Goal: Transaction & Acquisition: Purchase product/service

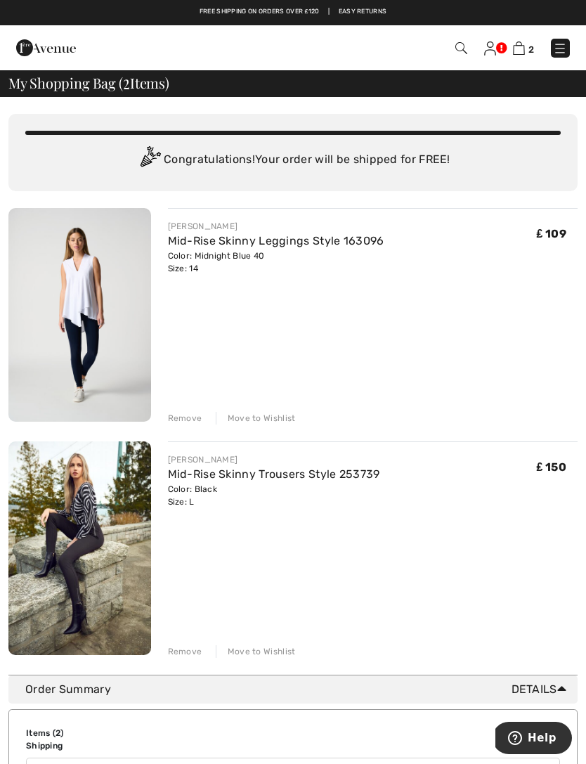
click at [82, 322] on img at bounding box center [79, 315] width 143 height 214
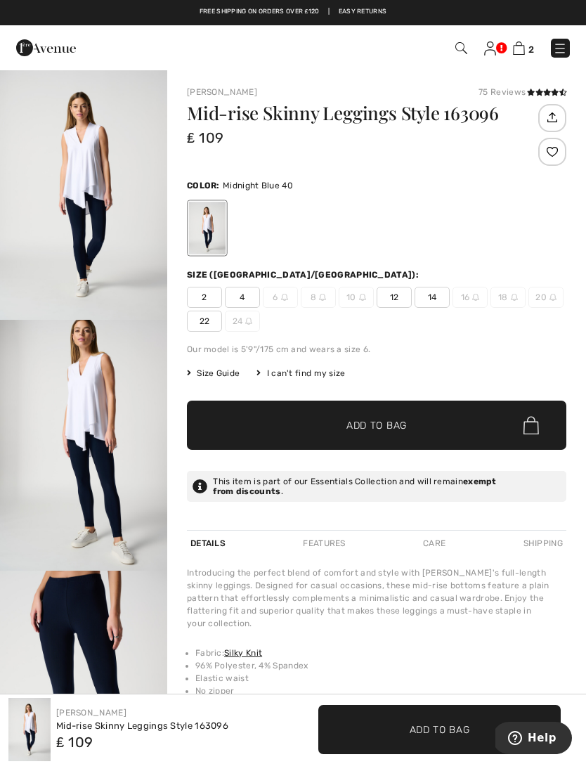
click at [436, 298] on span "14" at bounding box center [431, 297] width 35 height 21
click at [388, 423] on span "Add to Bag" at bounding box center [376, 425] width 60 height 15
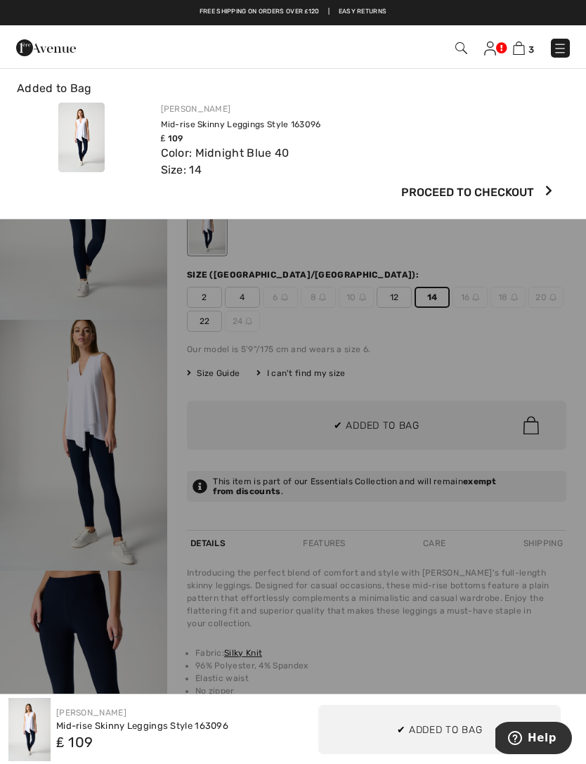
click at [523, 51] on img at bounding box center [519, 47] width 12 height 13
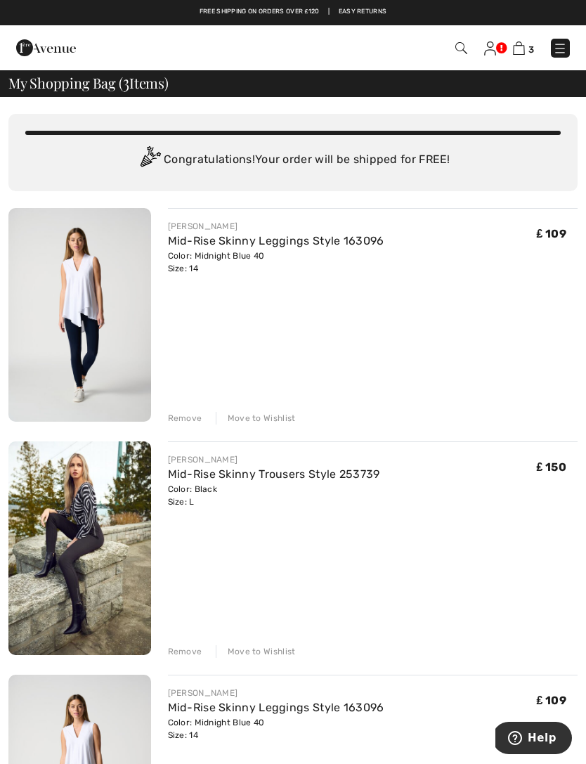
click at [457, 42] on img at bounding box center [461, 48] width 12 height 12
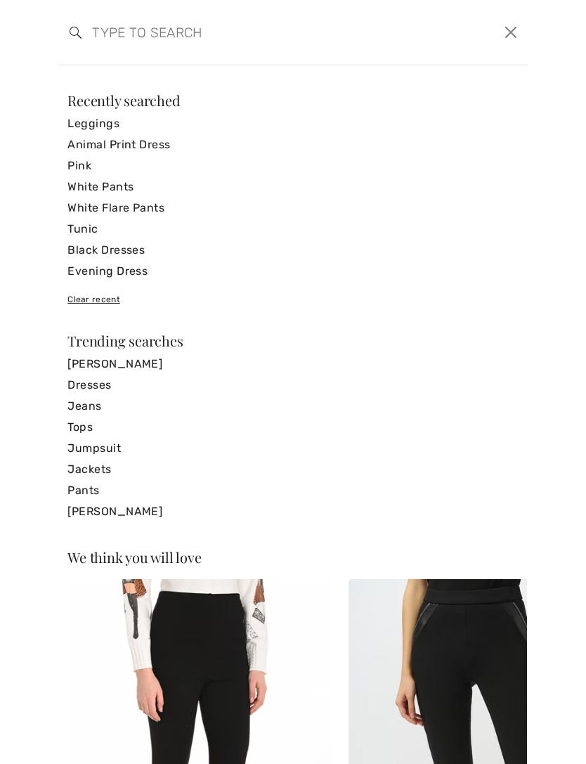
click at [134, 38] on input "search" at bounding box center [242, 32] width 322 height 42
click at [91, 232] on link "Tunic" at bounding box center [292, 228] width 451 height 21
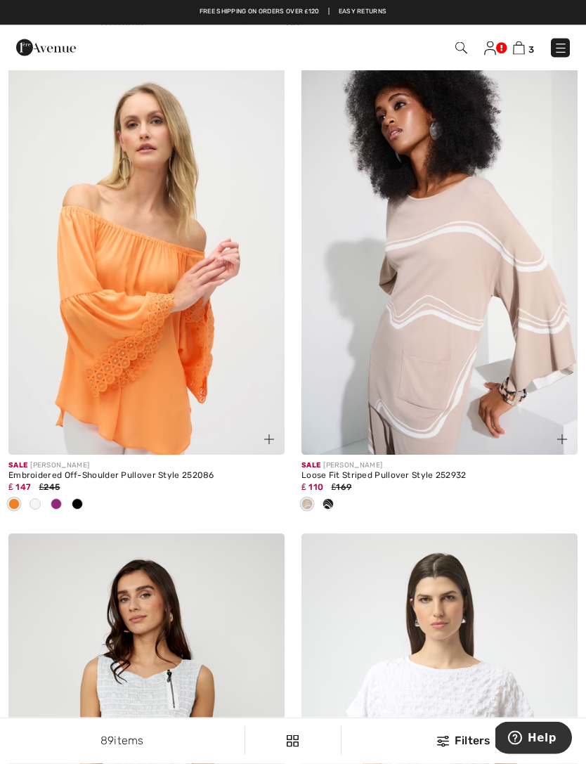
scroll to position [4555, 0]
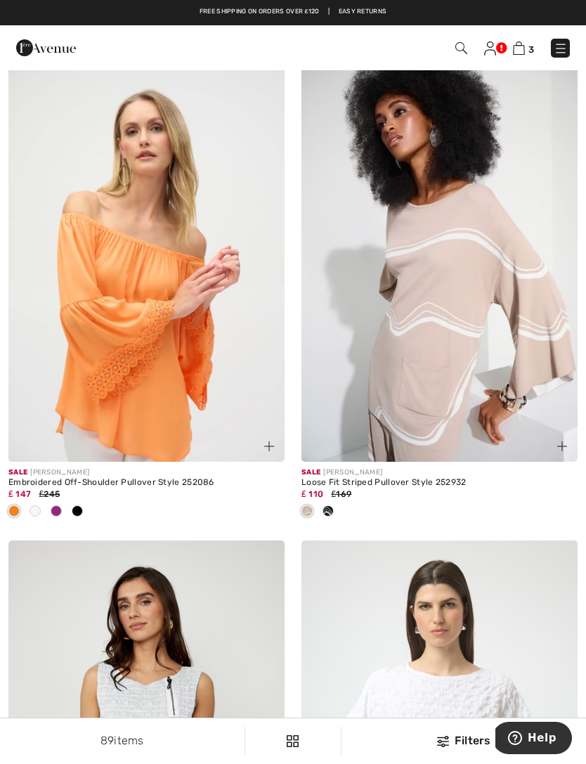
click at [37, 506] on span at bounding box center [35, 510] width 11 height 11
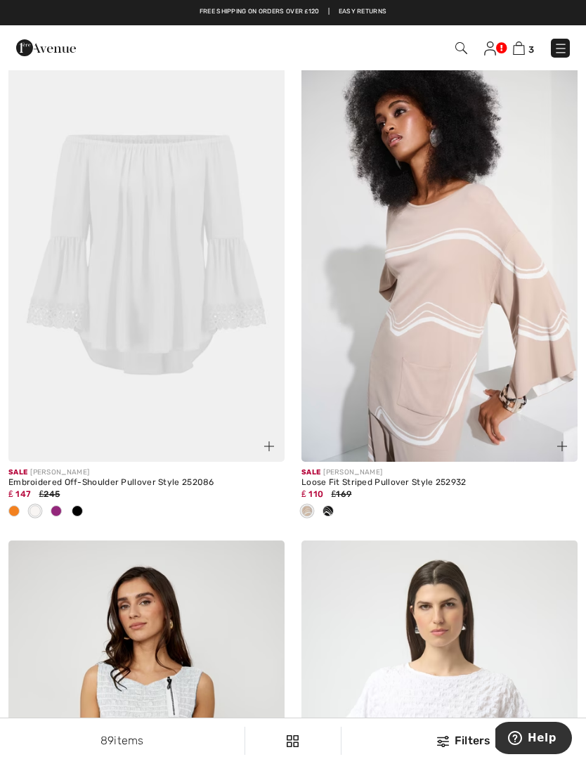
click at [55, 505] on span at bounding box center [56, 510] width 11 height 11
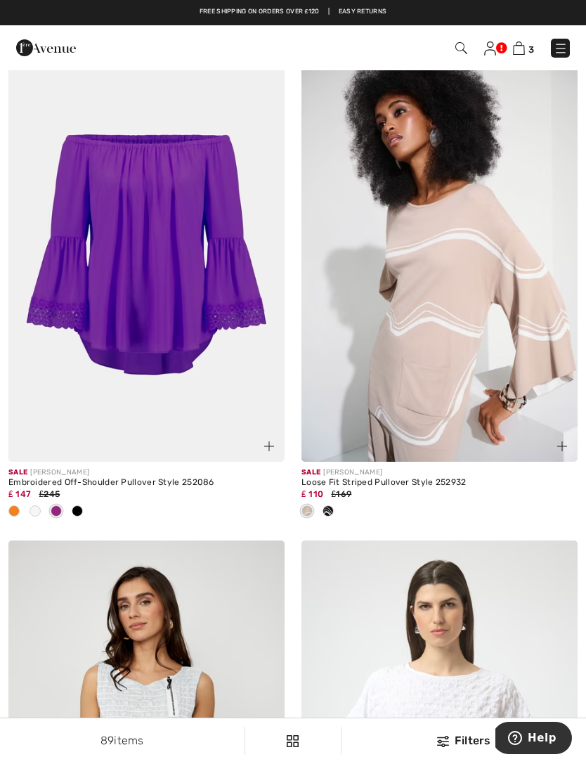
click at [74, 505] on span at bounding box center [77, 510] width 11 height 11
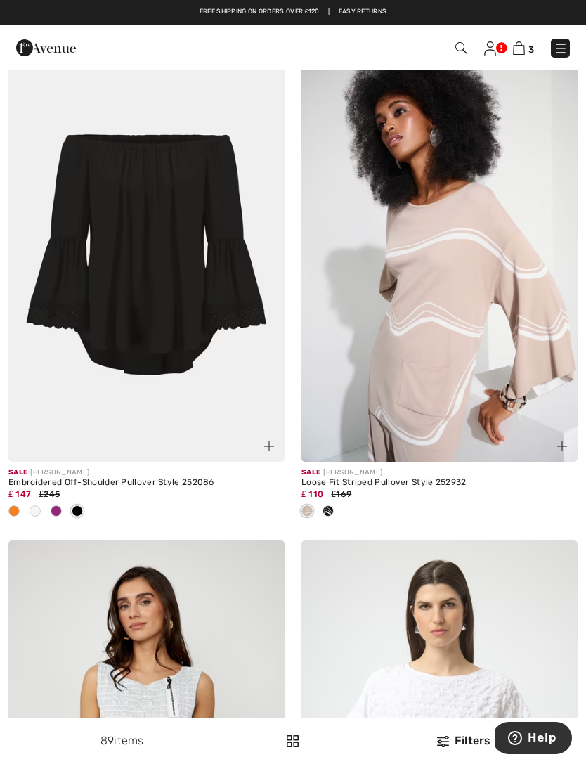
scroll to position [4559, 0]
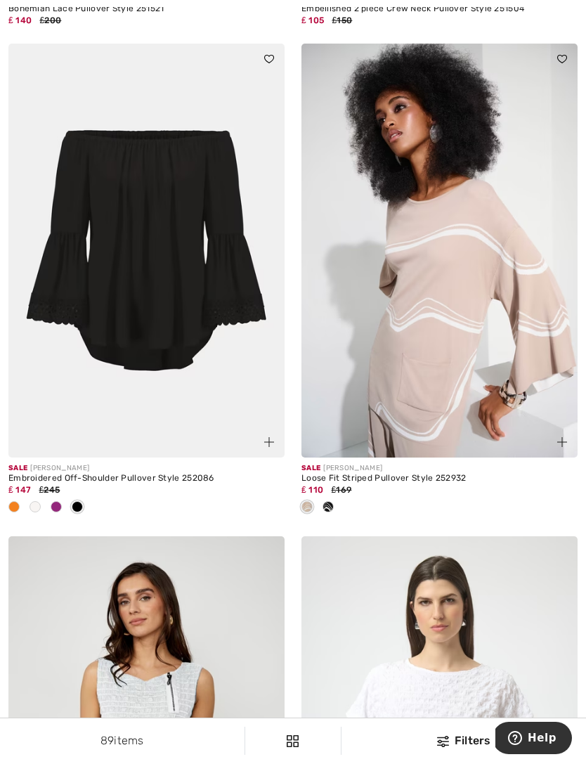
click at [81, 318] on img at bounding box center [146, 251] width 276 height 414
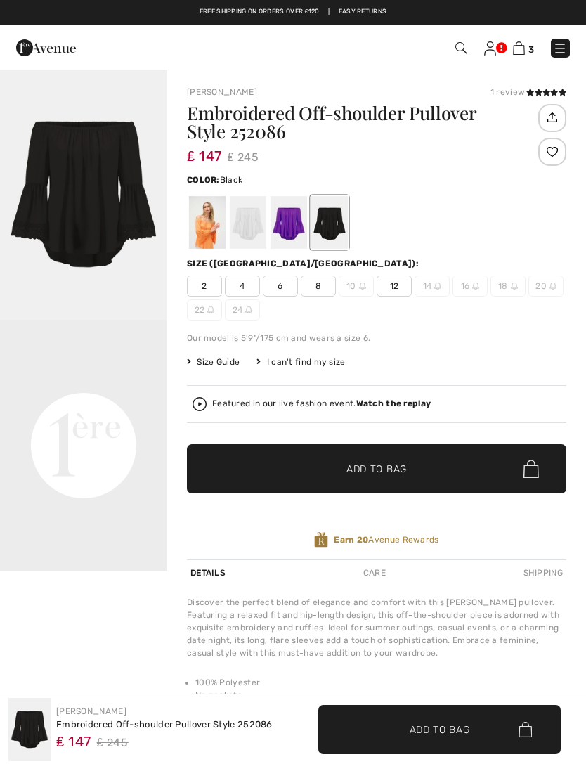
checkbox input "true"
click at [239, 225] on div at bounding box center [248, 222] width 37 height 53
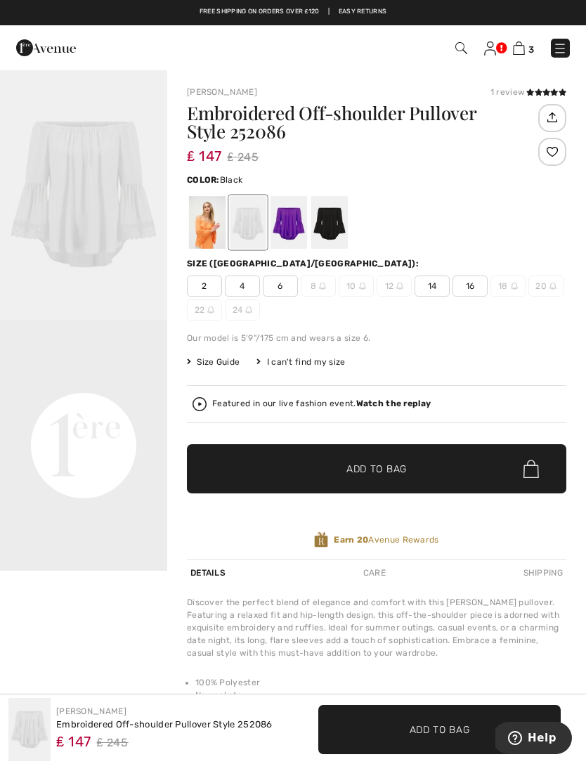
click at [334, 220] on div at bounding box center [329, 222] width 37 height 53
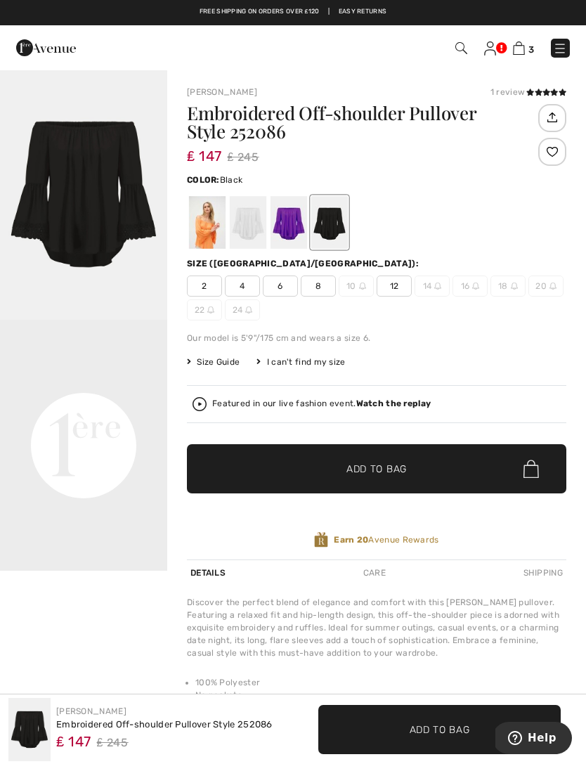
click at [242, 216] on div at bounding box center [248, 222] width 37 height 53
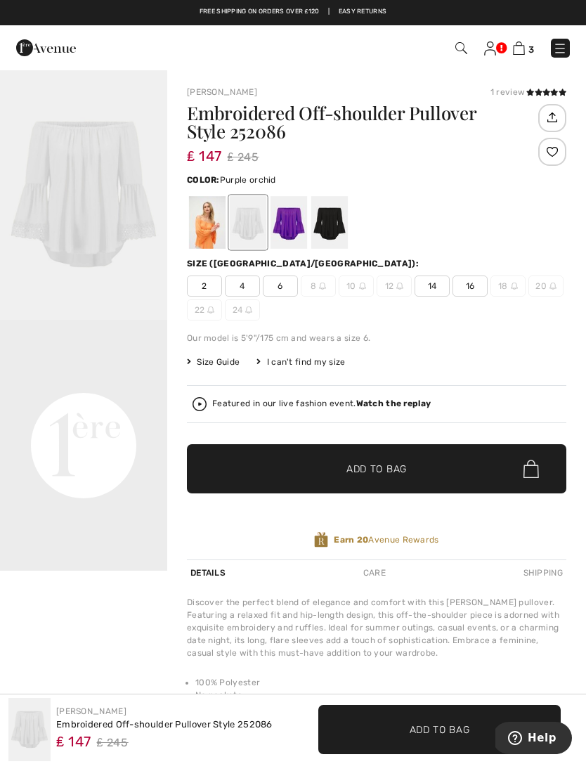
click at [294, 224] on div at bounding box center [288, 222] width 37 height 53
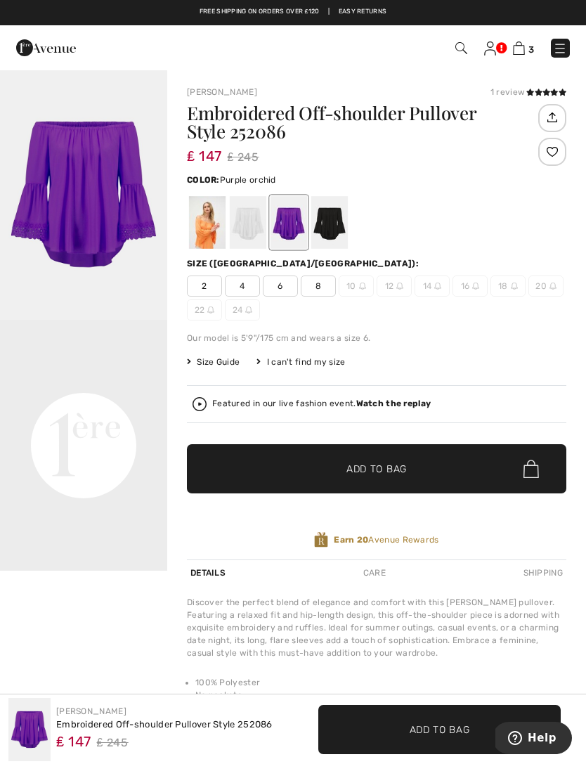
click at [249, 226] on div at bounding box center [248, 222] width 37 height 53
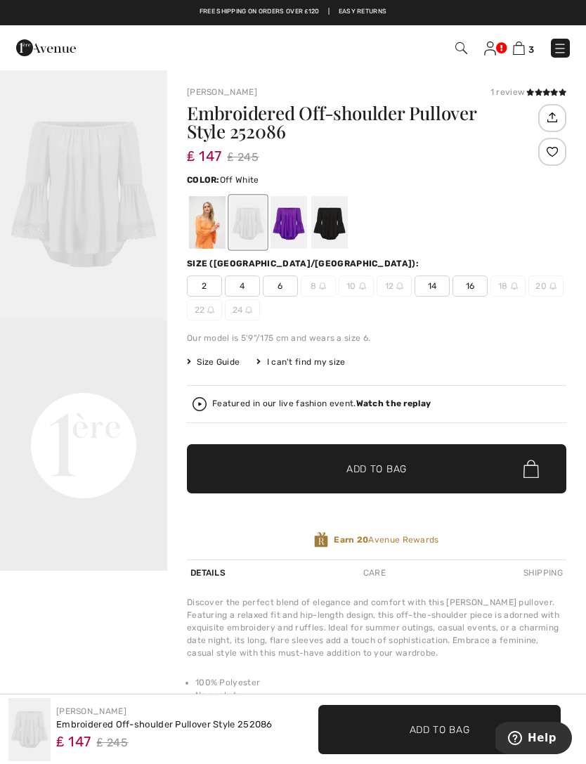
click at [525, 49] on img at bounding box center [519, 47] width 12 height 13
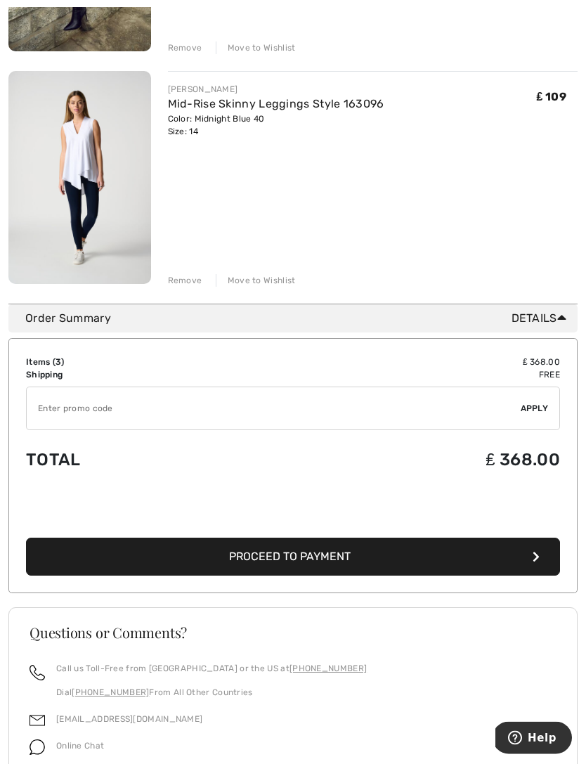
scroll to position [603, 0]
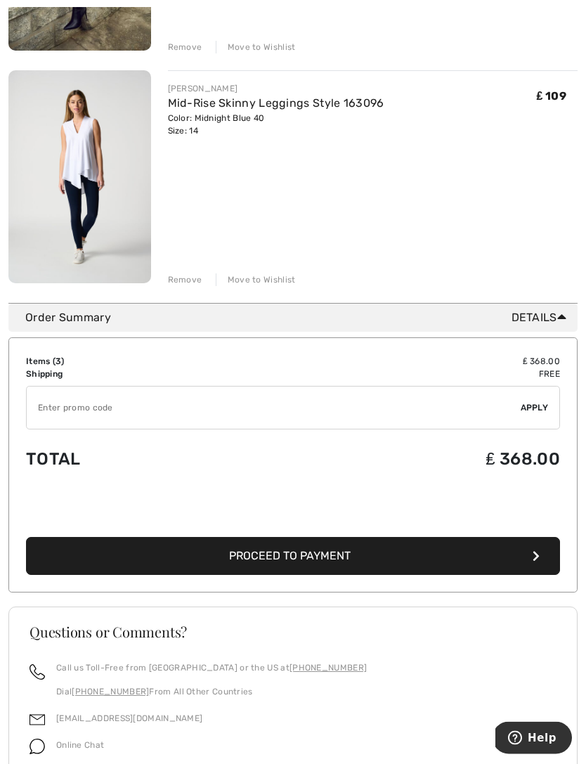
click at [362, 554] on button "Proceed to Payment" at bounding box center [293, 556] width 534 height 38
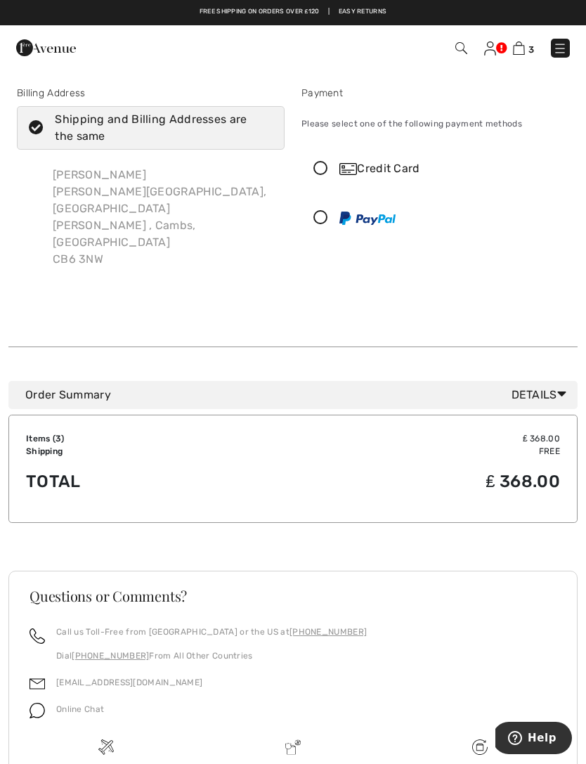
click at [48, 127] on icon at bounding box center [36, 128] width 37 height 15
click at [263, 127] on input "Shipping and Billing Addresses are the same" at bounding box center [267, 128] width 9 height 42
checkbox input "false"
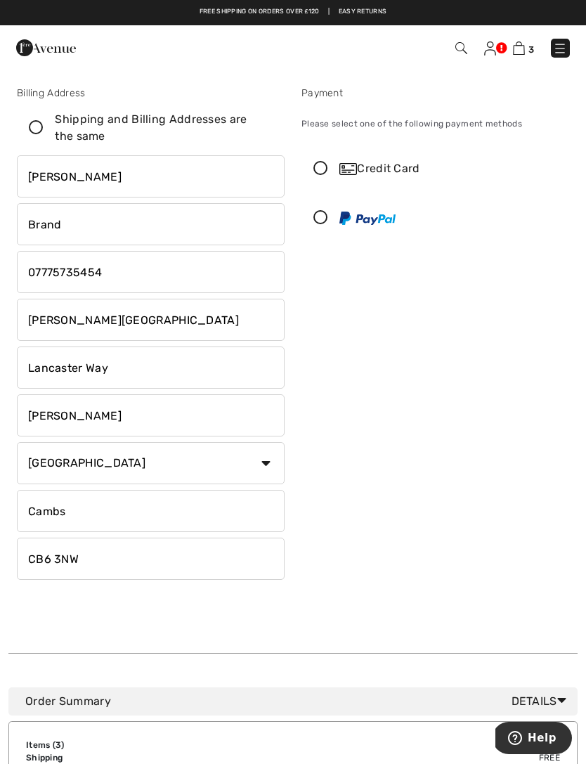
click at [320, 162] on icon at bounding box center [320, 169] width 37 height 15
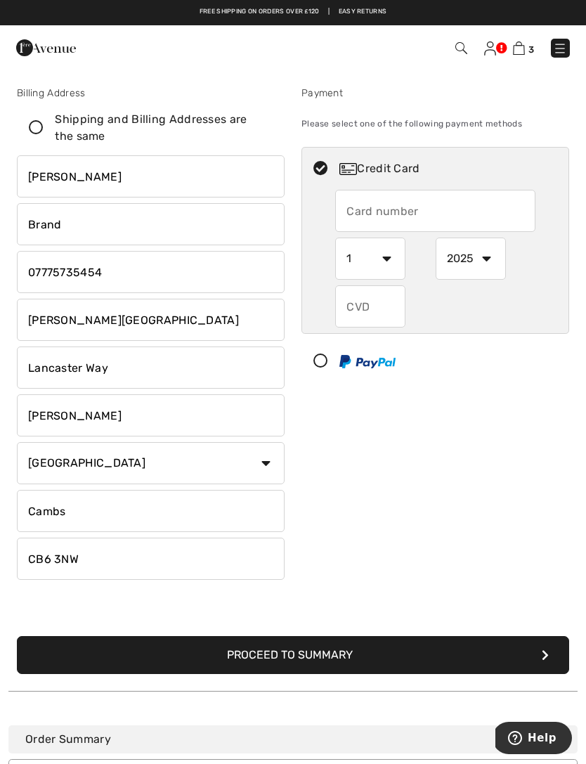
click at [378, 209] on input "text" at bounding box center [434, 211] width 199 height 42
type input "[CREDIT_CARD_NUMBER]"
click at [386, 261] on select "1 2 3 4 5 6 7 8 9 10 11 12" at bounding box center [370, 258] width 70 height 42
select select "11"
click at [480, 259] on select "2025 2026 2027 2028 2029 2030 2031 2032 2033 2034 2035" at bounding box center [471, 258] width 70 height 42
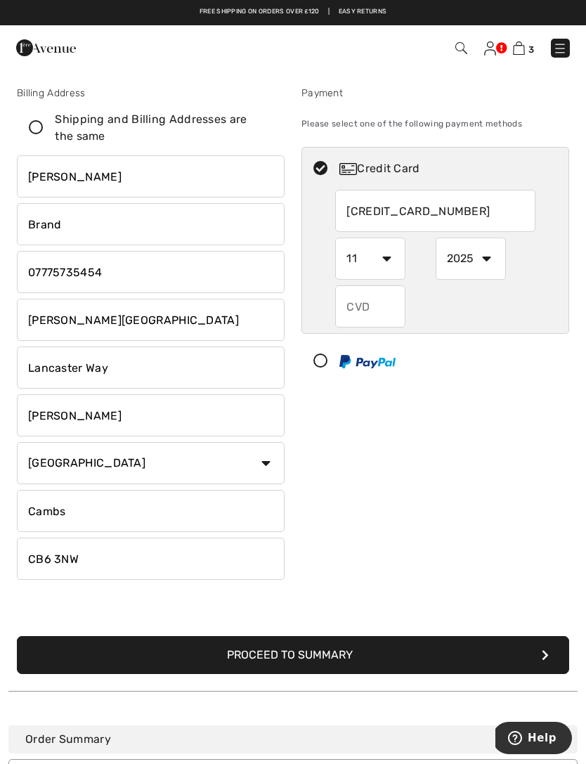
select select "2029"
click at [372, 301] on input "text" at bounding box center [370, 306] width 70 height 42
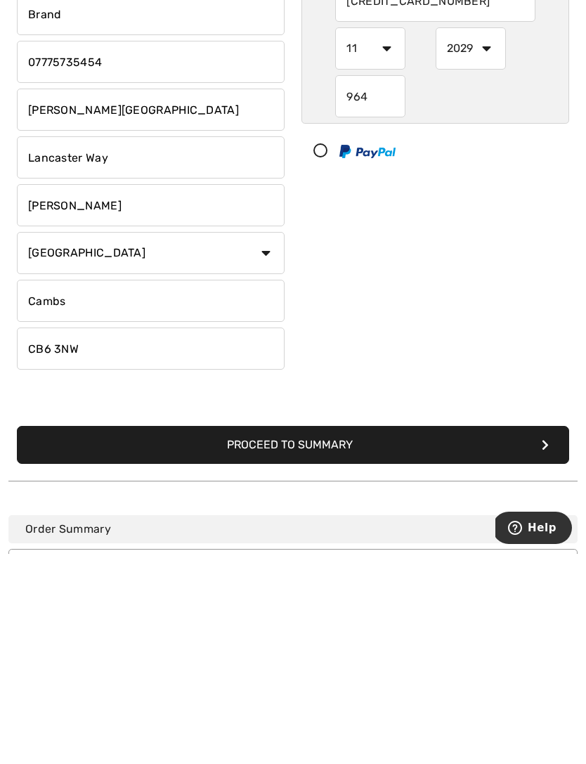
type input "964"
click at [326, 636] on button "Proceed to Summary" at bounding box center [293, 655] width 552 height 38
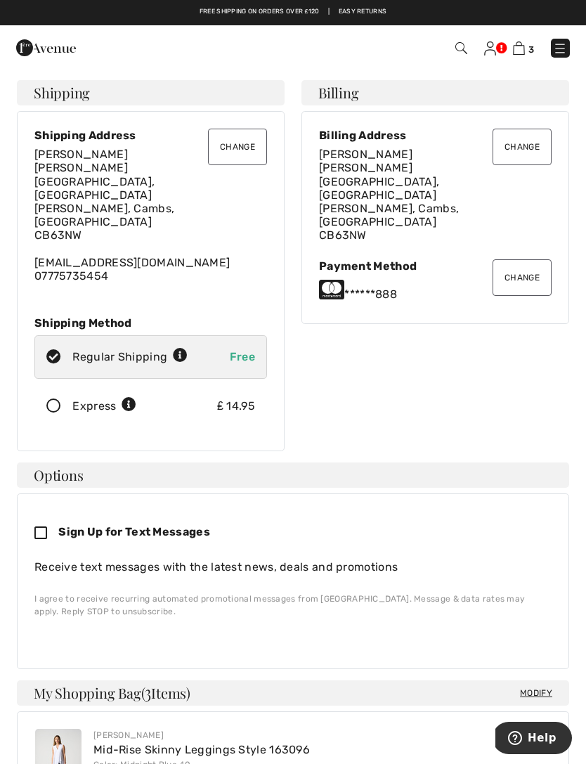
click at [240, 148] on button "Change" at bounding box center [237, 147] width 59 height 37
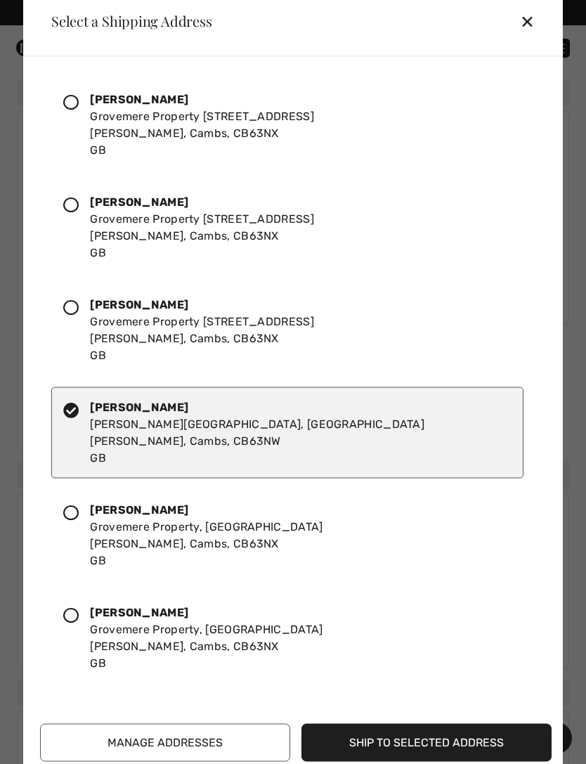
click at [73, 103] on icon at bounding box center [70, 101] width 15 height 15
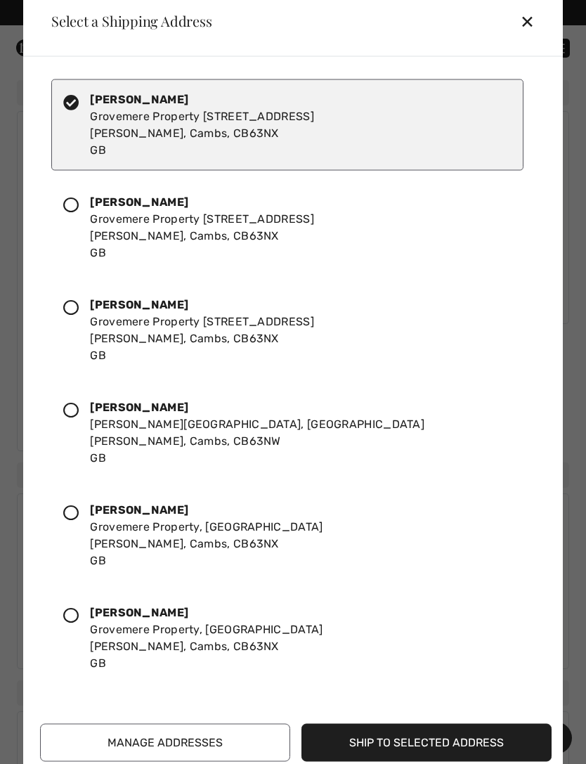
click at [437, 740] on button "Ship to Selected Address" at bounding box center [426, 742] width 250 height 38
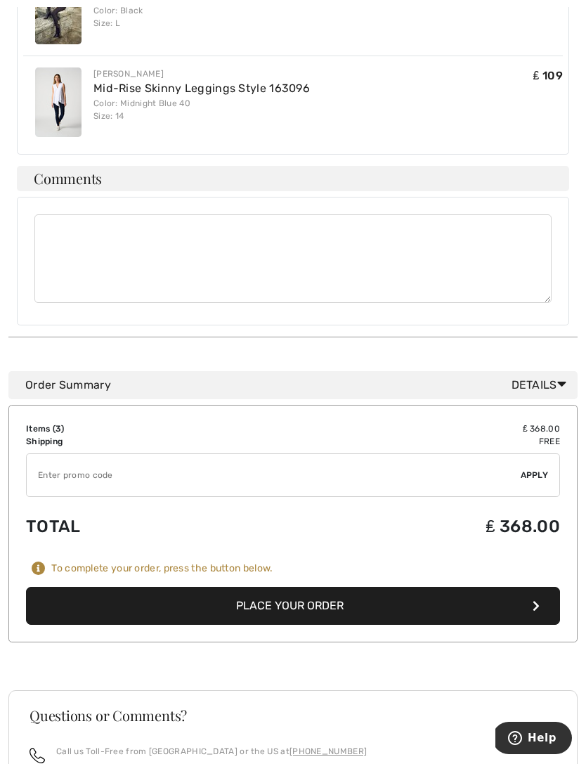
scroll to position [884, 0]
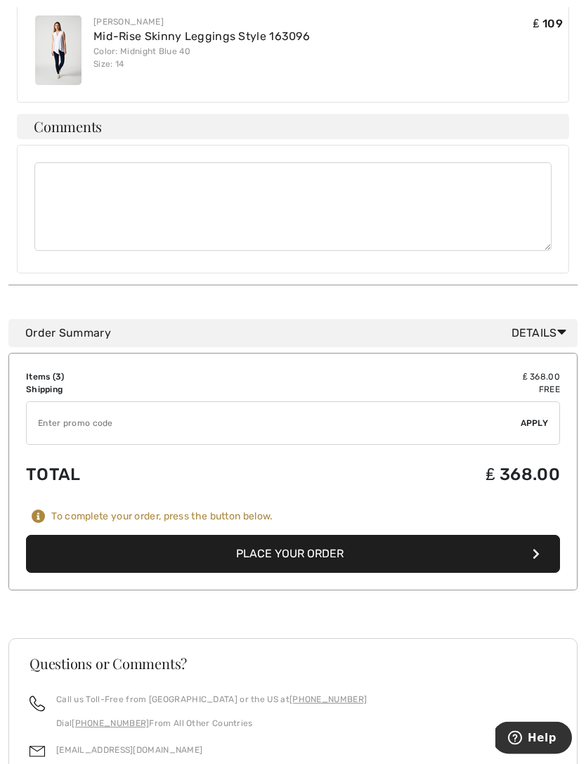
click at [371, 535] on button "Place Your Order" at bounding box center [293, 554] width 534 height 38
